Goal: Check status

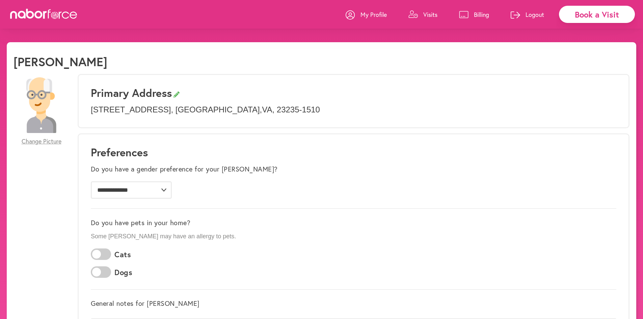
click at [430, 12] on p "Visits" at bounding box center [431, 14] width 14 height 8
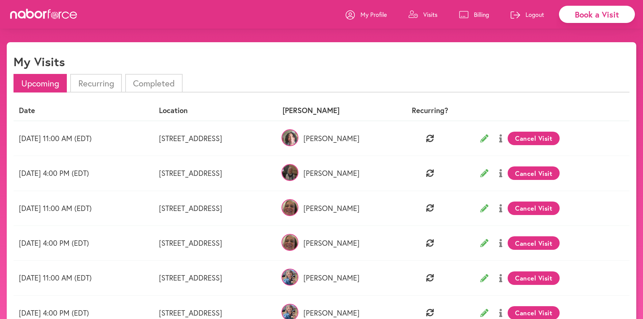
click at [142, 81] on li "Completed" at bounding box center [153, 83] width 57 height 19
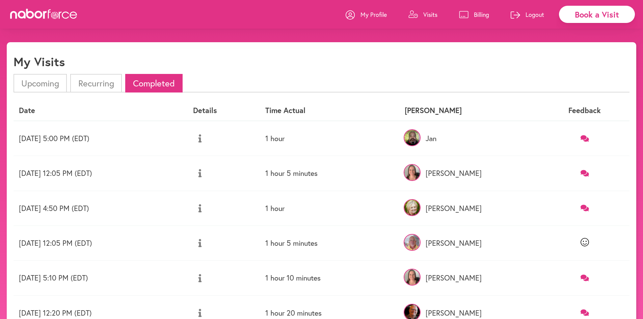
click at [587, 137] on icon at bounding box center [585, 138] width 8 height 6
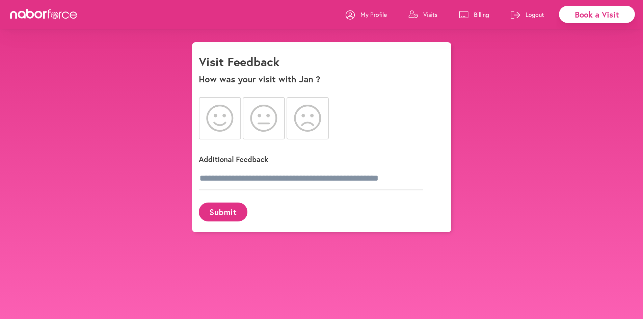
click at [435, 14] on p "Visits" at bounding box center [431, 14] width 14 height 8
